Goal: Information Seeking & Learning: Learn about a topic

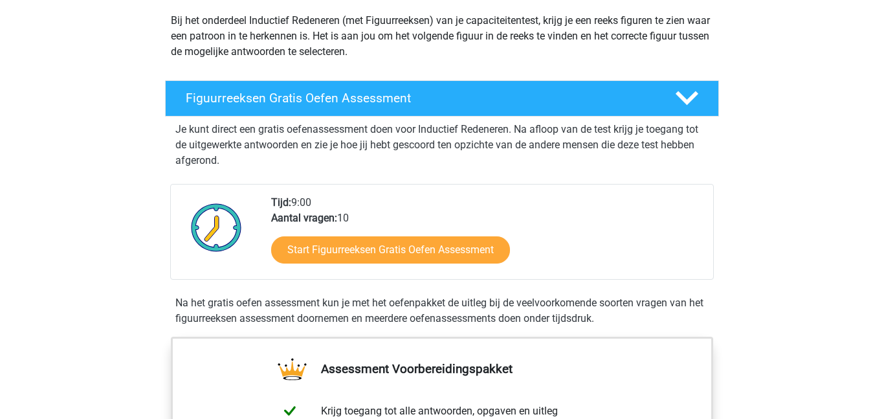
scroll to position [154, 0]
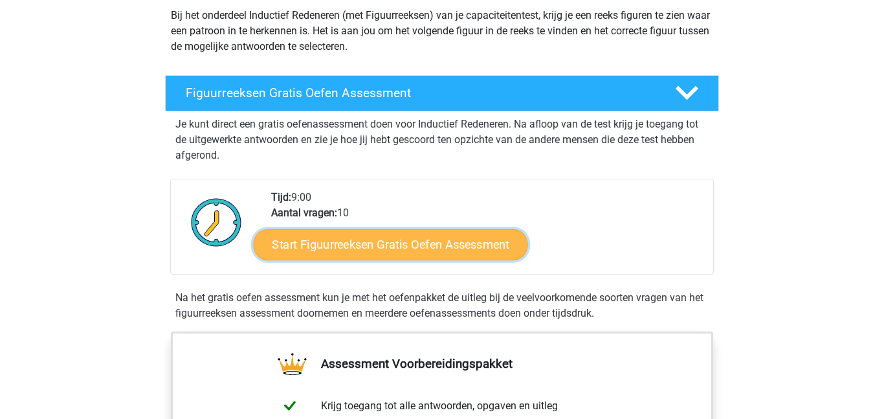
click at [467, 251] on link "Start Figuurreeksen Gratis Oefen Assessment" at bounding box center [391, 243] width 274 height 31
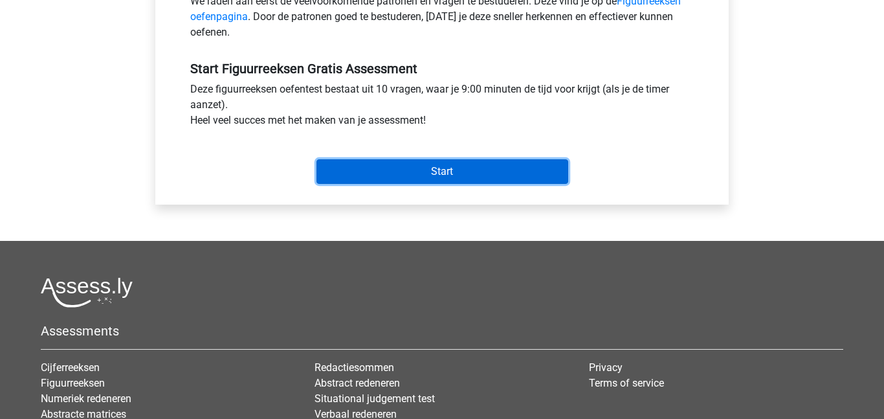
click at [479, 165] on input "Start" at bounding box center [442, 171] width 252 height 25
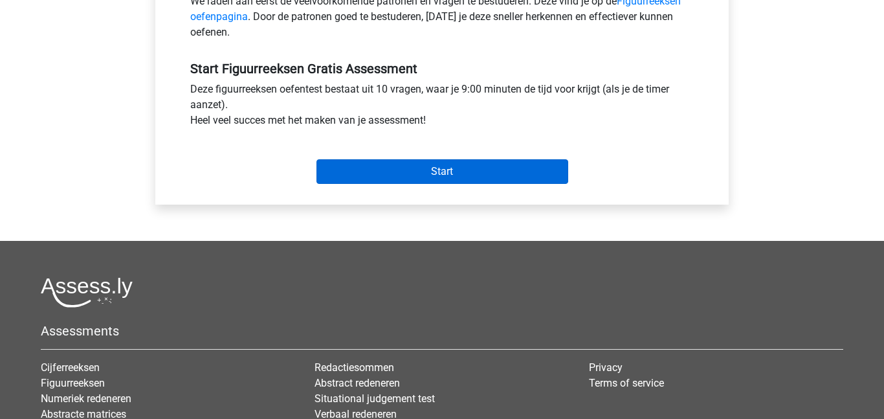
scroll to position [325, 0]
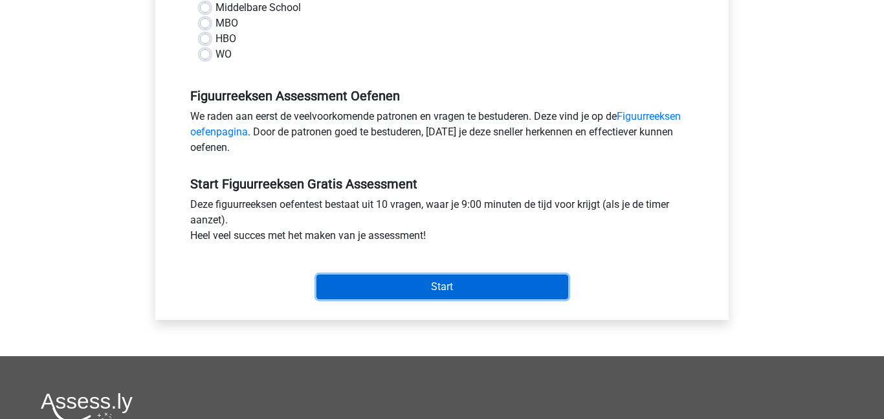
click at [490, 297] on input "Start" at bounding box center [442, 286] width 252 height 25
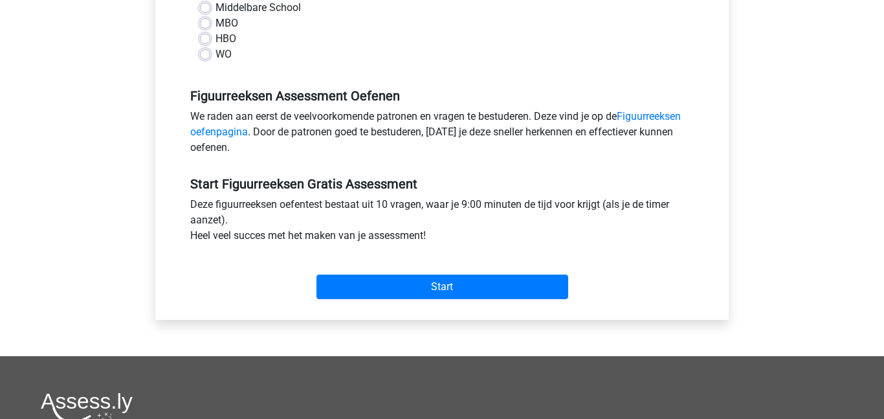
click at [165, 40] on div "Categorie: Figuurreeksen Tijd: 9:00 Aantal vragen: 10 Gemiddelde % correct: 45,…" at bounding box center [442, 74] width 554 height 492
click at [215, 23] on label "MBO" at bounding box center [226, 24] width 23 height 16
click at [203, 23] on input "MBO" at bounding box center [205, 22] width 10 height 13
radio input "true"
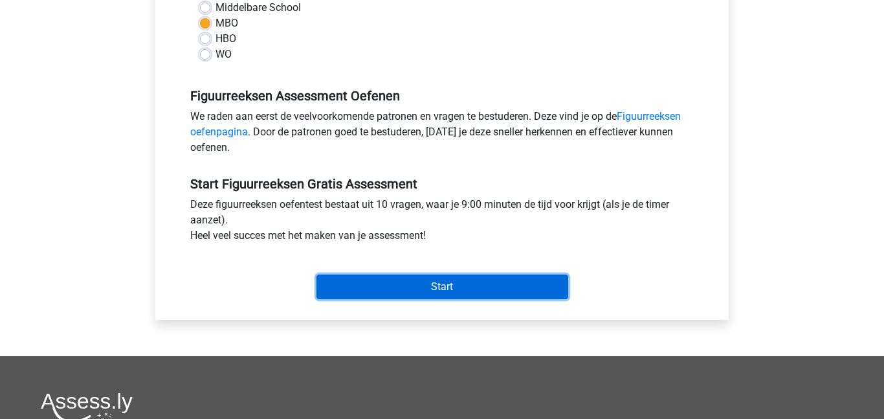
click at [476, 285] on input "Start" at bounding box center [442, 286] width 252 height 25
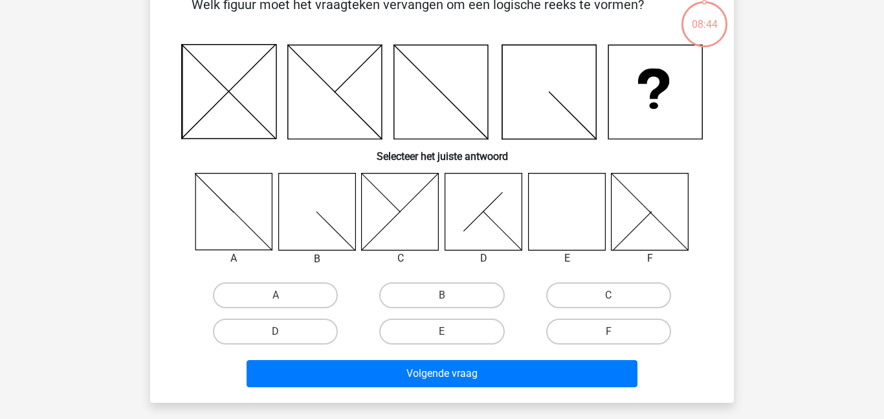
scroll to position [76, 0]
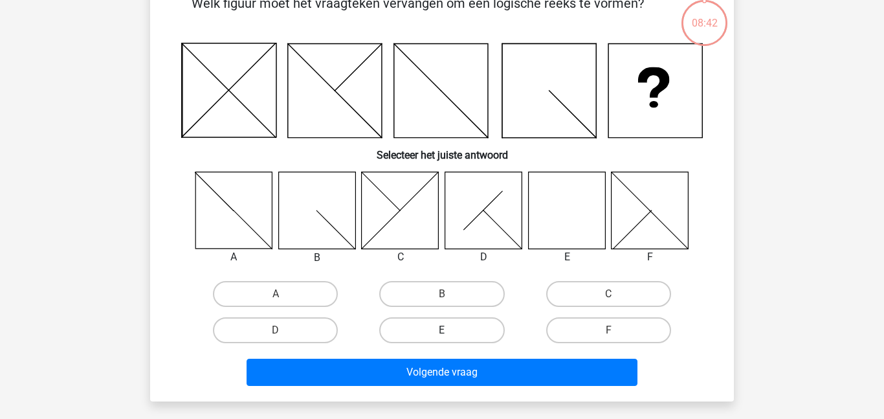
click at [458, 330] on label "E" at bounding box center [441, 330] width 125 height 26
click at [450, 330] on input "E" at bounding box center [446, 334] width 8 height 8
radio input "true"
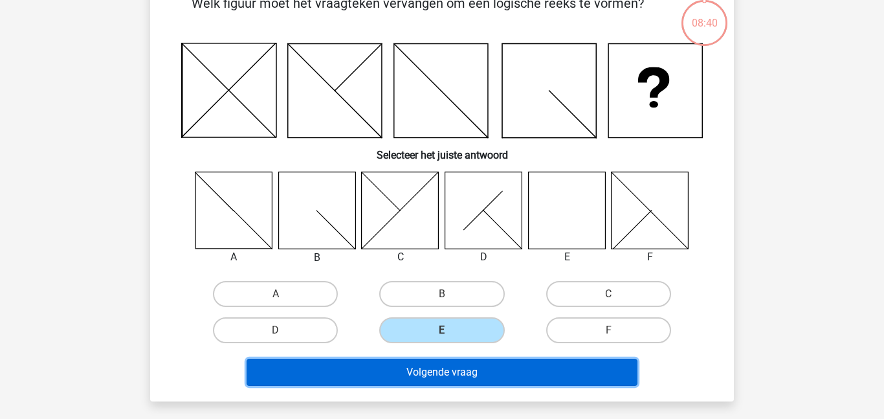
click at [527, 374] on button "Volgende vraag" at bounding box center [442, 371] width 391 height 27
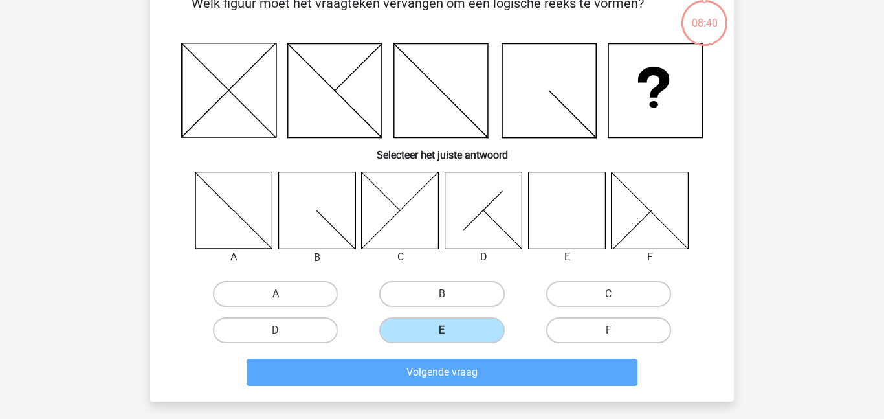
scroll to position [60, 0]
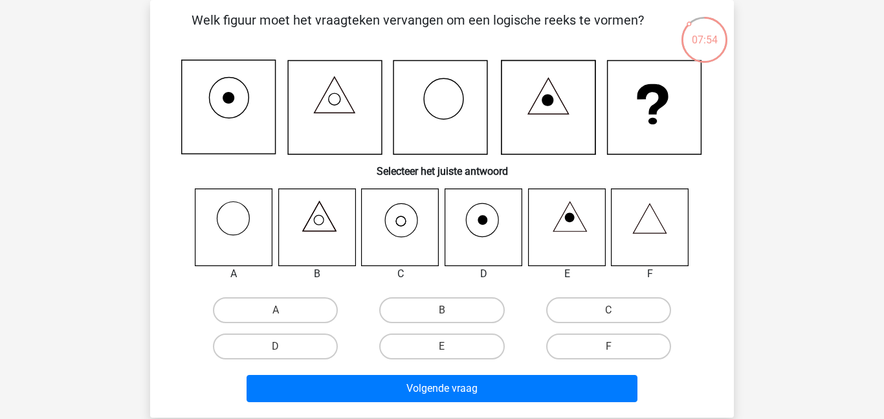
click at [400, 233] on icon at bounding box center [400, 226] width 77 height 77
click at [597, 313] on label "C" at bounding box center [608, 310] width 125 height 26
click at [608, 313] on input "C" at bounding box center [612, 314] width 8 height 8
radio input "true"
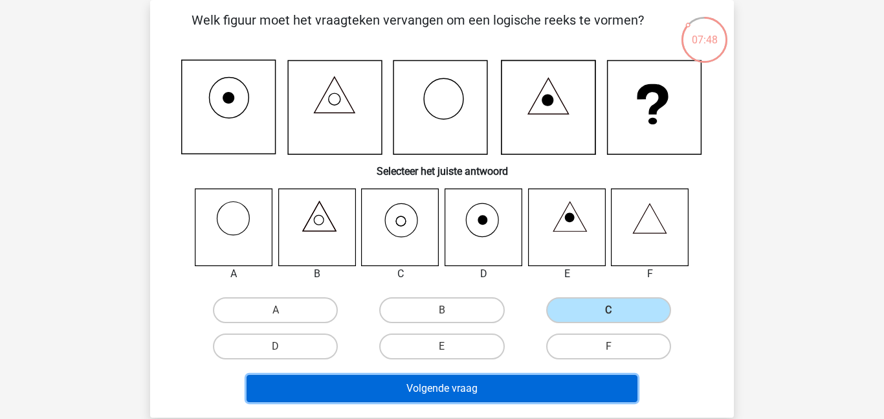
click at [504, 389] on button "Volgende vraag" at bounding box center [442, 388] width 391 height 27
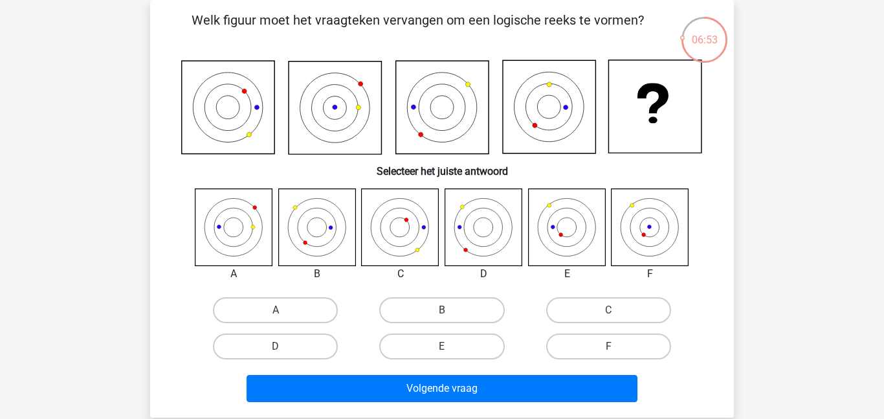
click at [564, 229] on icon at bounding box center [566, 226] width 77 height 77
click at [652, 234] on icon at bounding box center [649, 226] width 77 height 77
click at [621, 347] on label "F" at bounding box center [608, 346] width 125 height 26
click at [617, 347] on input "F" at bounding box center [612, 350] width 8 height 8
radio input "true"
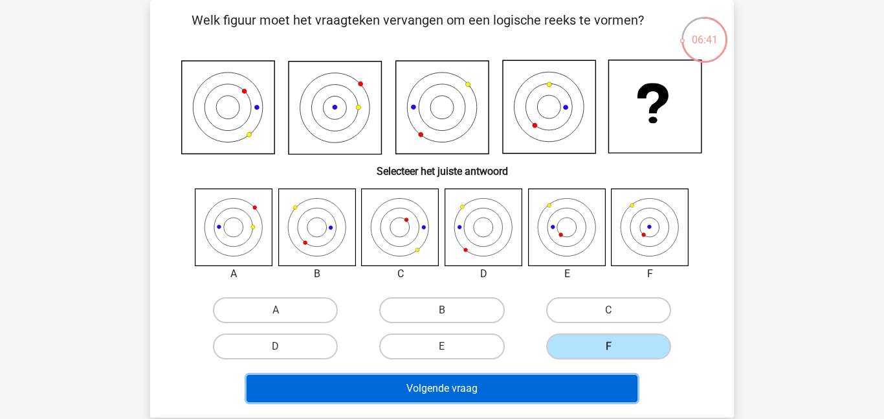
click at [597, 401] on button "Volgende vraag" at bounding box center [442, 388] width 391 height 27
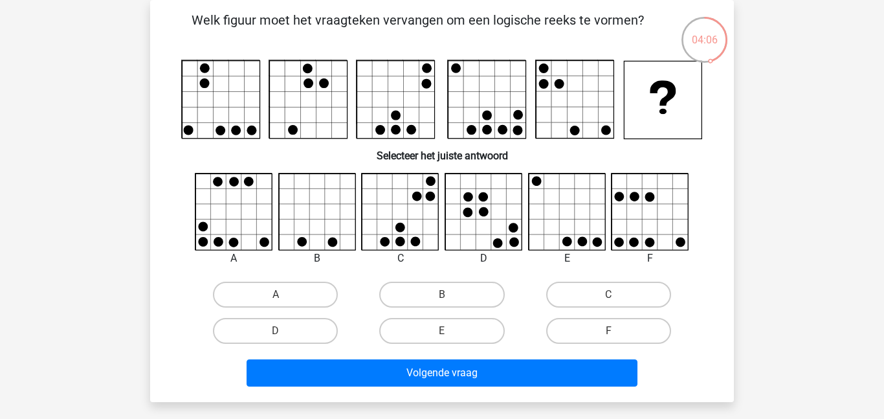
click at [669, 221] on icon at bounding box center [650, 211] width 77 height 77
click at [600, 304] on label "C" at bounding box center [608, 294] width 125 height 26
click at [608, 303] on input "C" at bounding box center [612, 298] width 8 height 8
radio input "true"
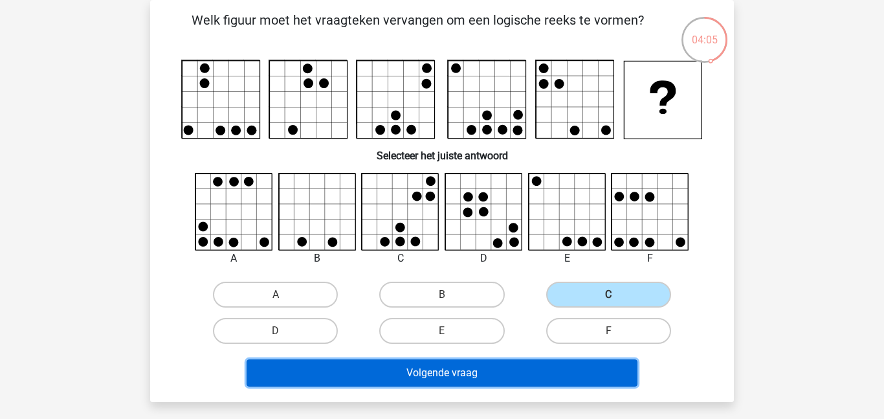
click at [554, 376] on button "Volgende vraag" at bounding box center [442, 372] width 391 height 27
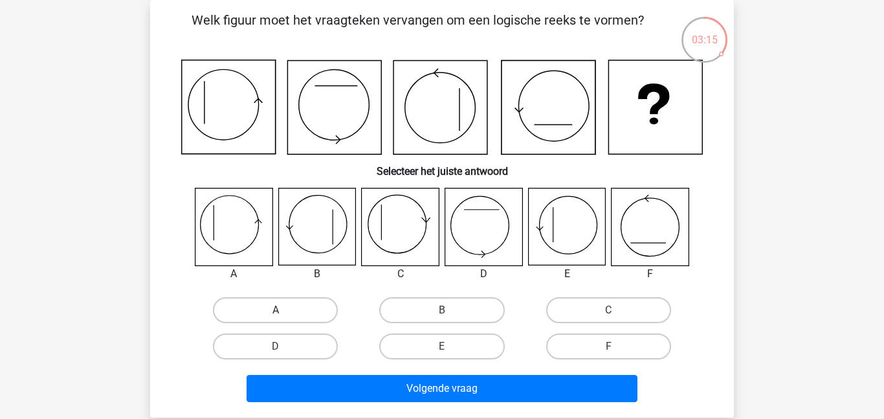
click at [296, 313] on label "A" at bounding box center [275, 310] width 125 height 26
click at [284, 313] on input "A" at bounding box center [280, 314] width 8 height 8
radio input "true"
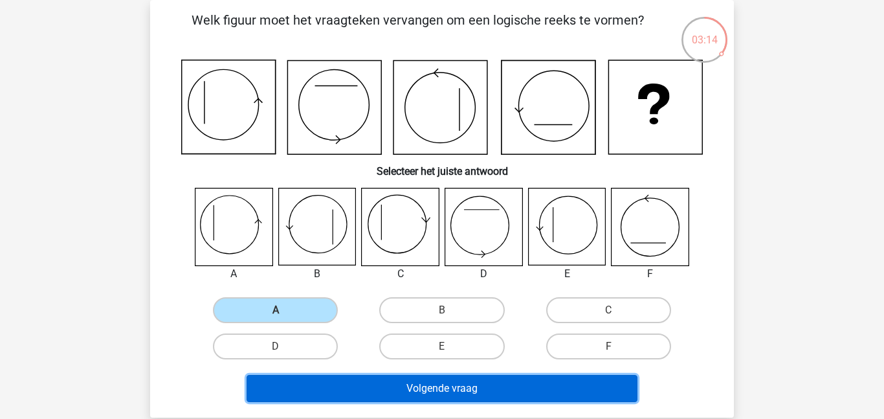
click at [429, 391] on button "Volgende vraag" at bounding box center [442, 388] width 391 height 27
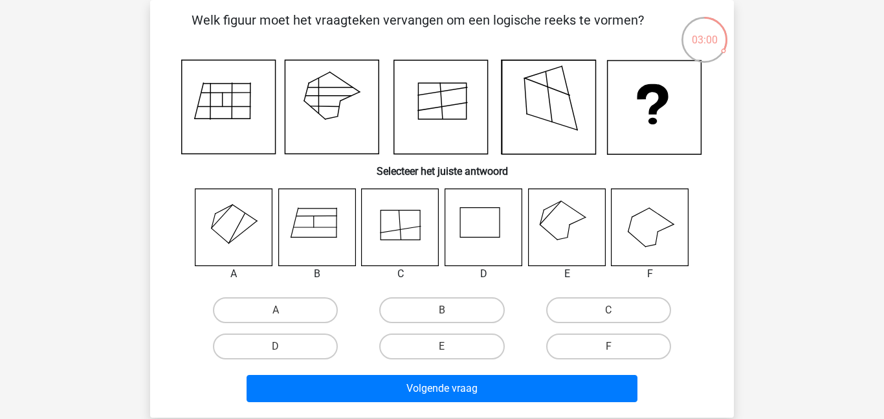
click at [404, 233] on icon at bounding box center [400, 226] width 77 height 77
click at [619, 315] on label "C" at bounding box center [608, 310] width 125 height 26
click at [617, 315] on input "C" at bounding box center [612, 314] width 8 height 8
radio input "true"
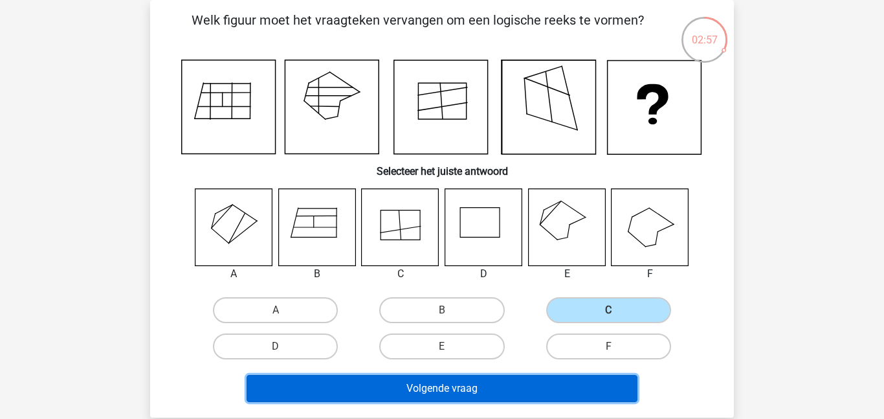
click at [551, 401] on button "Volgende vraag" at bounding box center [442, 388] width 391 height 27
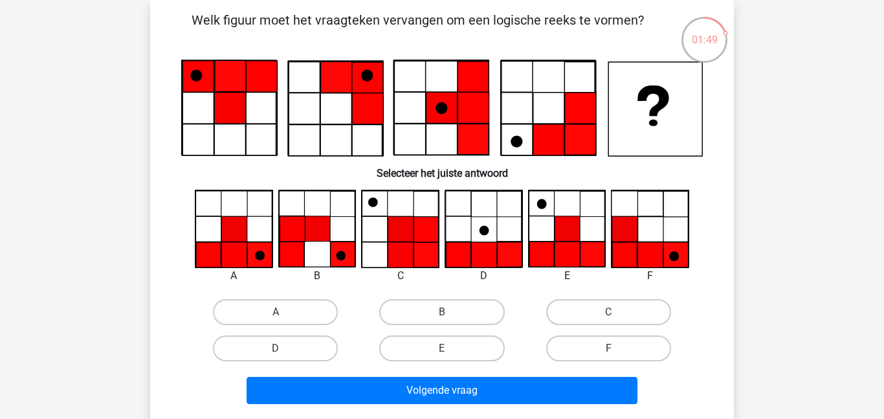
click at [616, 313] on input "C" at bounding box center [612, 316] width 8 height 8
radio input "true"
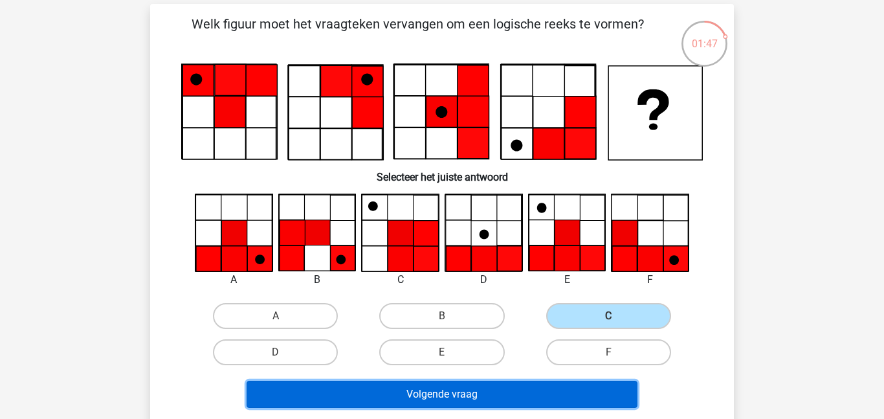
click at [430, 401] on button "Volgende vraag" at bounding box center [442, 393] width 391 height 27
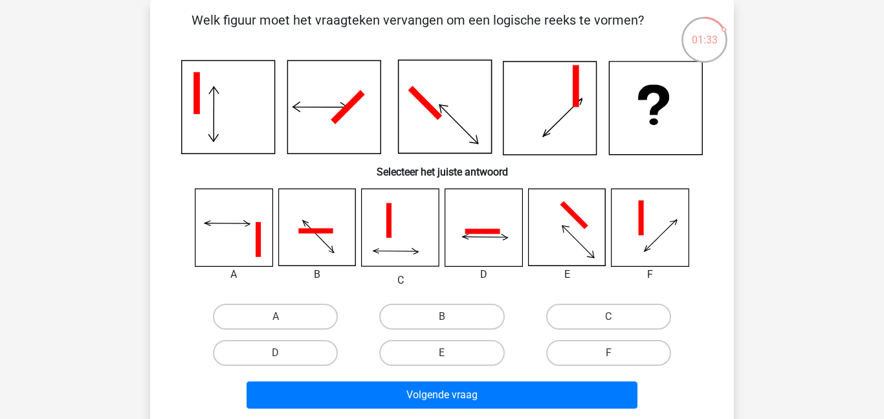
click at [445, 321] on input "B" at bounding box center [446, 320] width 8 height 8
radio input "true"
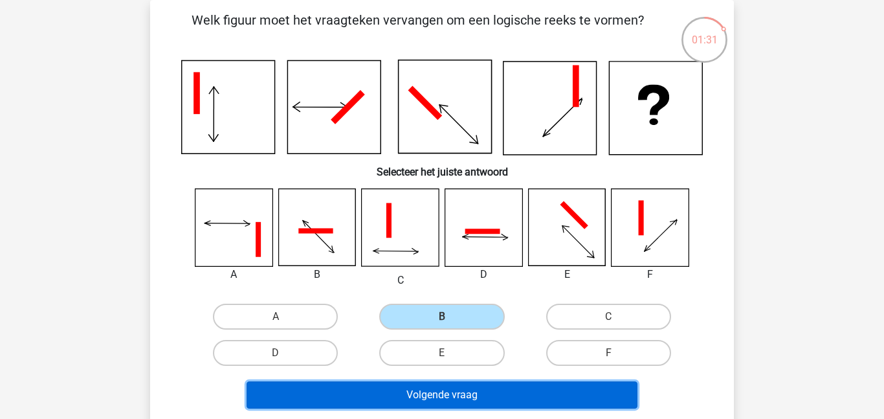
click at [471, 405] on button "Volgende vraag" at bounding box center [442, 394] width 391 height 27
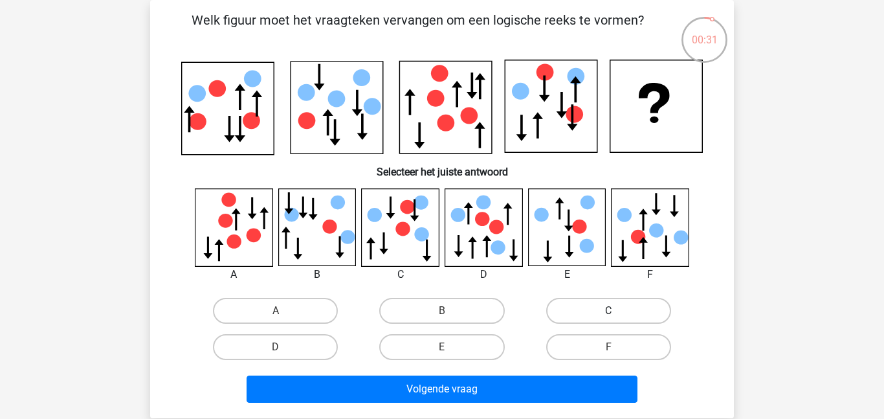
click at [608, 315] on label "C" at bounding box center [608, 311] width 125 height 26
click at [608, 315] on input "C" at bounding box center [612, 315] width 8 height 8
radio input "true"
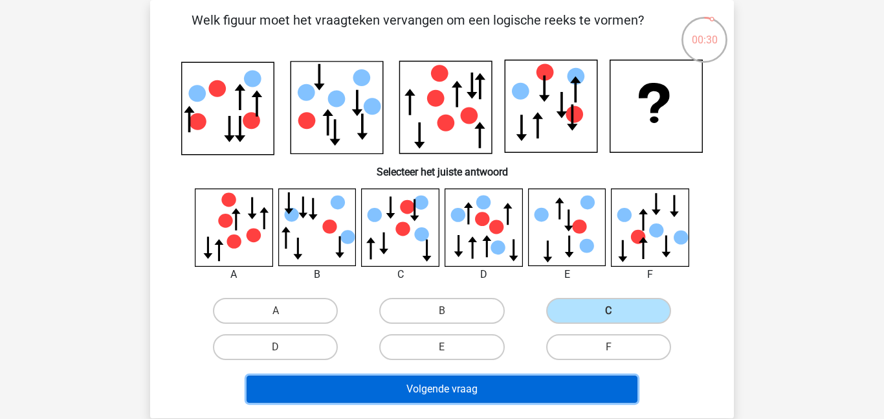
click at [524, 399] on button "Volgende vraag" at bounding box center [442, 388] width 391 height 27
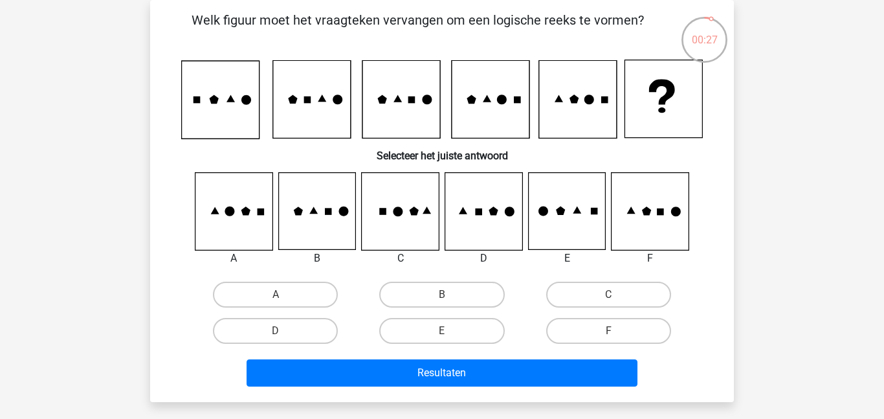
click at [577, 225] on icon at bounding box center [566, 211] width 77 height 77
click at [593, 303] on label "C" at bounding box center [608, 294] width 125 height 26
click at [608, 303] on input "C" at bounding box center [612, 298] width 8 height 8
radio input "true"
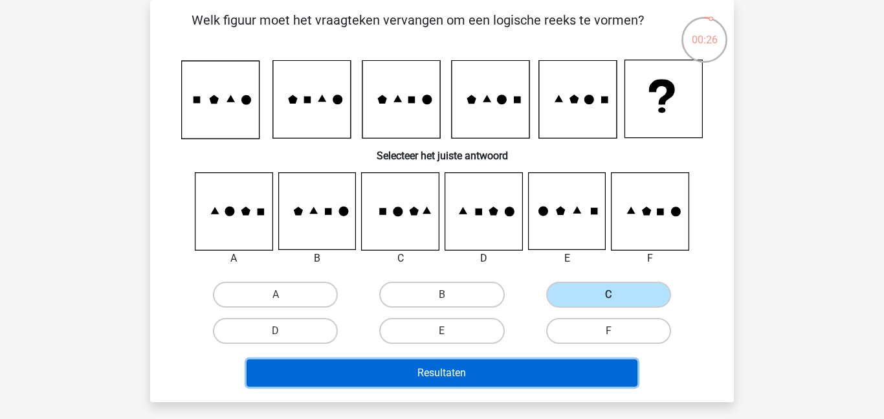
click at [566, 374] on button "Resultaten" at bounding box center [442, 372] width 391 height 27
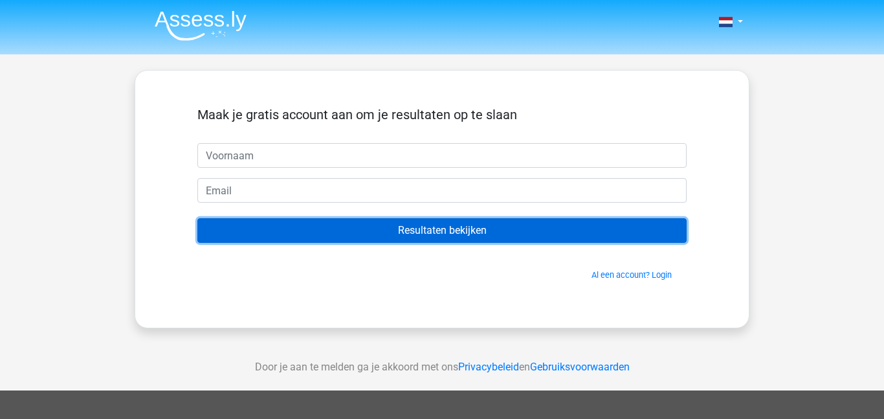
click at [482, 223] on input "Resultaten bekijken" at bounding box center [441, 230] width 489 height 25
